Goal: Transaction & Acquisition: Purchase product/service

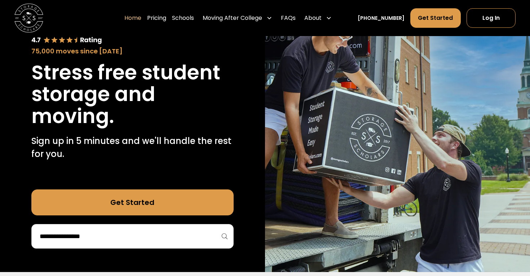
scroll to position [21, 0]
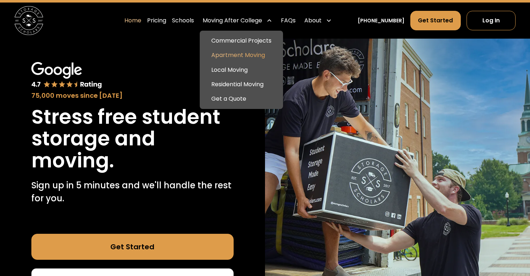
click at [237, 54] on link "Apartment Moving" at bounding box center [242, 55] width 78 height 14
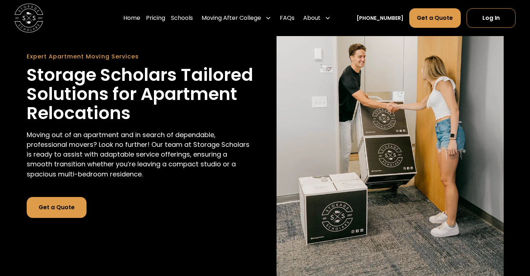
scroll to position [98, 0]
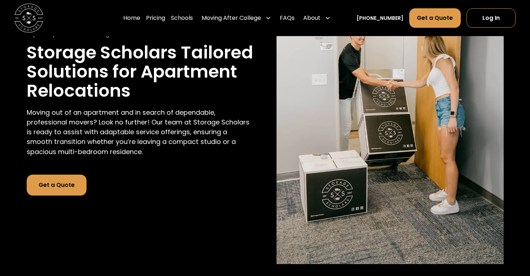
click at [68, 183] on link "Get a Quote" at bounding box center [57, 185] width 60 height 21
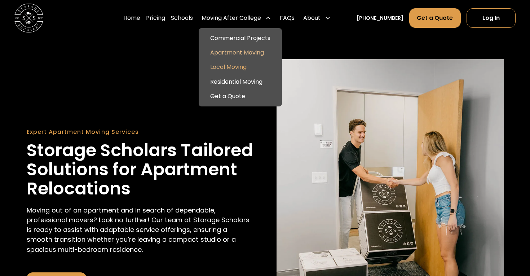
click at [245, 67] on link "Local Moving" at bounding box center [241, 67] width 78 height 14
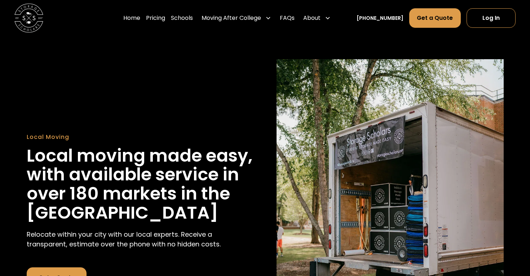
click at [172, 131] on div "Local Moving Local moving made easy, with available service in over 180 markets…" at bounding box center [265, 210] width 477 height 302
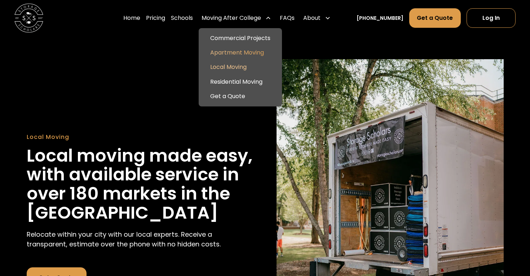
click at [261, 49] on link "Apartment Moving" at bounding box center [241, 52] width 78 height 14
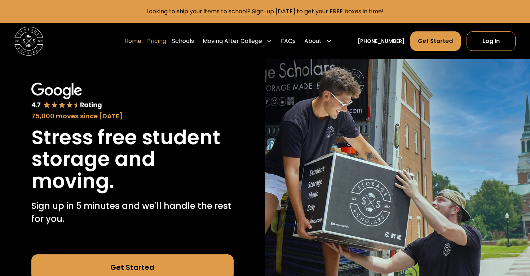
click at [166, 39] on link "Pricing" at bounding box center [156, 41] width 19 height 20
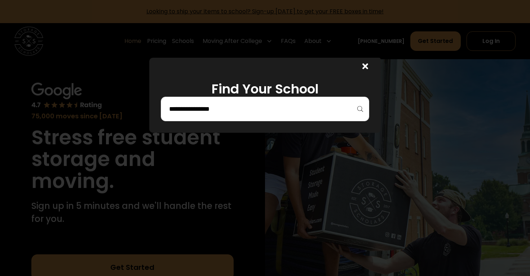
click at [363, 68] on icon at bounding box center [365, 66] width 6 height 6
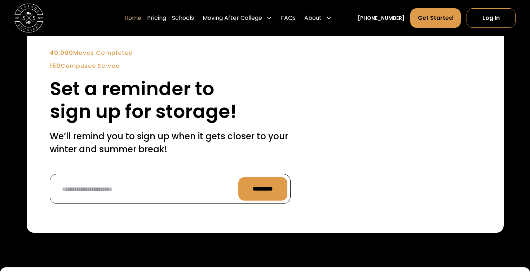
scroll to position [1337, 0]
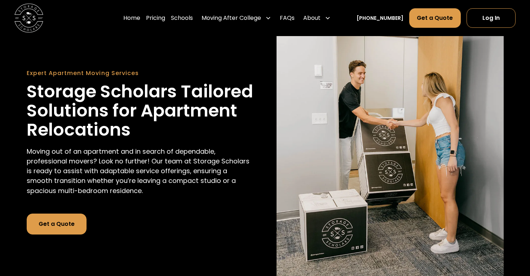
scroll to position [58, 0]
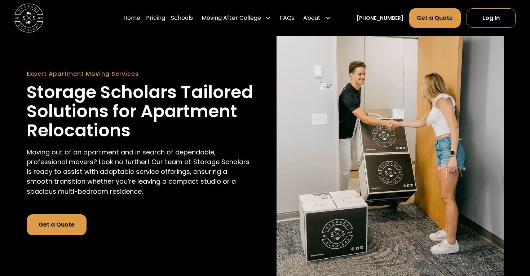
click at [259, 154] on div "Expert Apartment Moving Services Storage Scholars Tailored Solutions for Apartm…" at bounding box center [265, 152] width 477 height 302
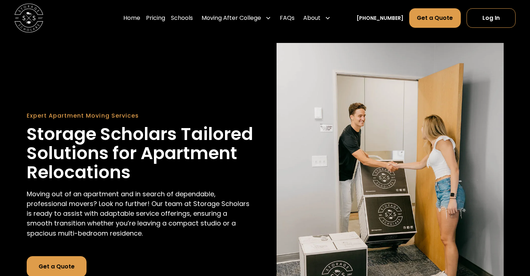
scroll to position [0, 0]
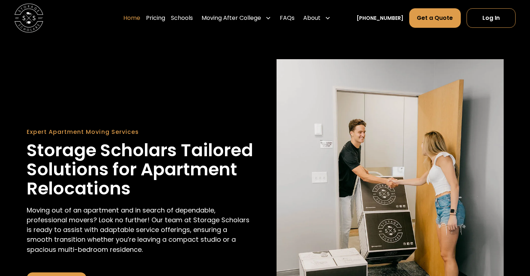
click at [139, 20] on link "Home" at bounding box center [131, 18] width 17 height 20
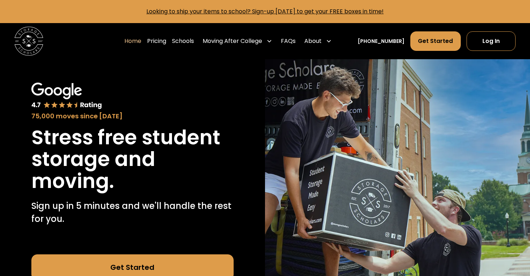
scroll to position [62, 0]
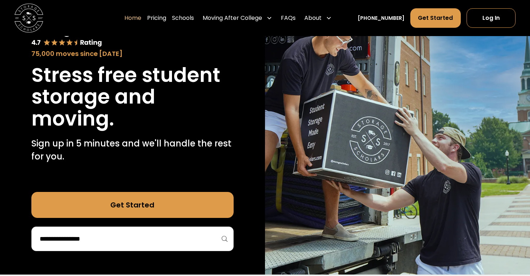
click at [166, 203] on link "Get Started" at bounding box center [132, 205] width 202 height 26
